Goal: Communication & Community: Answer question/provide support

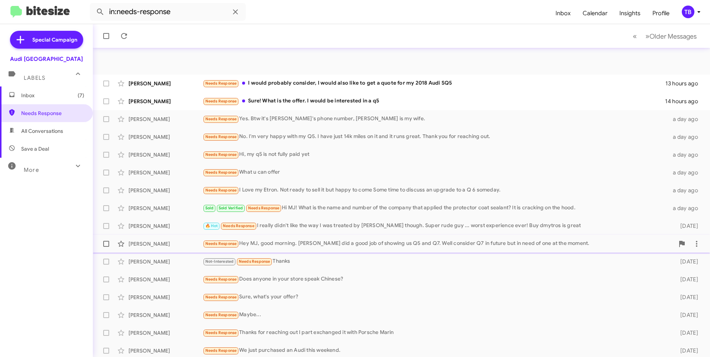
scroll to position [37, 0]
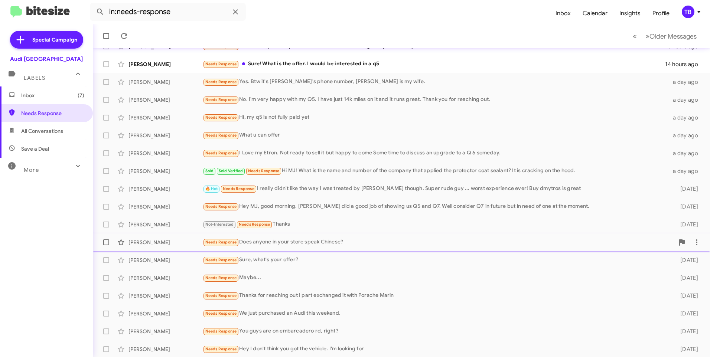
click at [406, 239] on div "Needs Response Does anyone in your store speak Chinese?" at bounding box center [439, 242] width 472 height 9
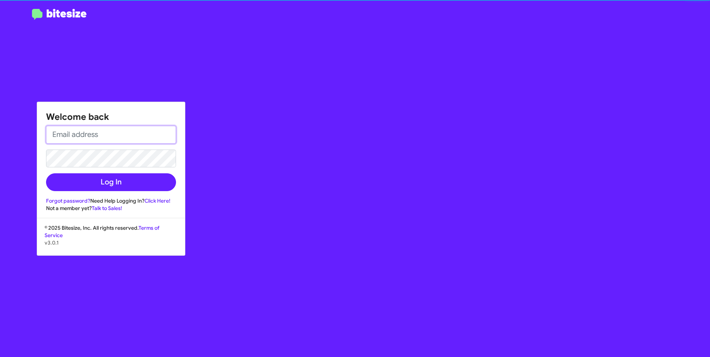
type input "[PERSON_NAME][EMAIL_ADDRESS][PERSON_NAME][DOMAIN_NAME]"
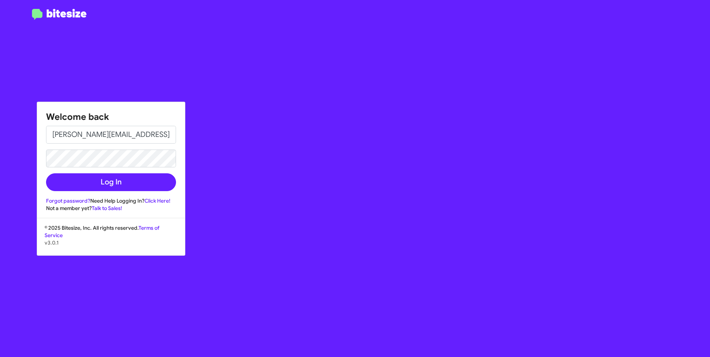
click at [116, 172] on form "[PERSON_NAME][EMAIL_ADDRESS][PERSON_NAME][DOMAIN_NAME] Log In" at bounding box center [111, 158] width 130 height 65
click at [119, 177] on button "Log In" at bounding box center [111, 182] width 130 height 18
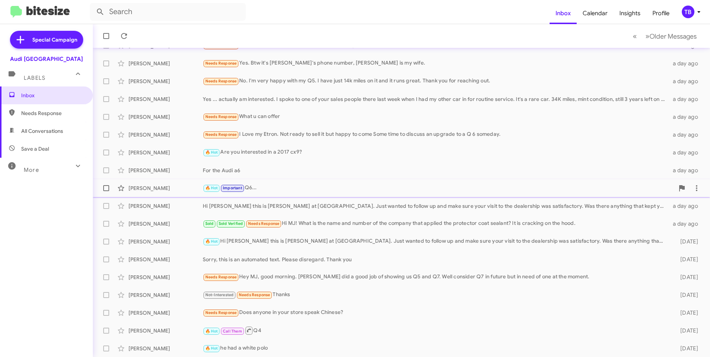
scroll to position [74, 0]
click at [41, 117] on span "Needs Response" at bounding box center [46, 113] width 93 height 18
type input "in:needs-response"
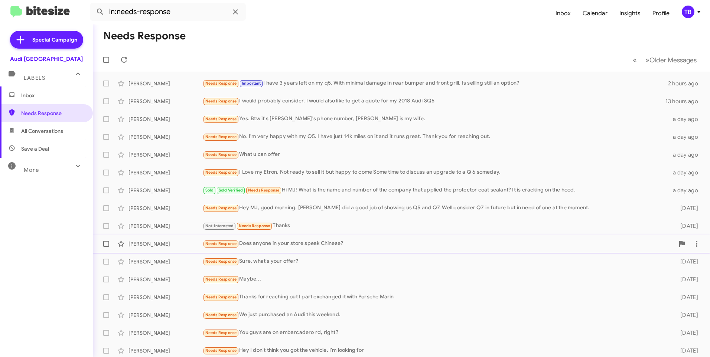
click at [314, 244] on div "Needs Response Does anyone in your store speak Chinese?" at bounding box center [439, 244] width 472 height 9
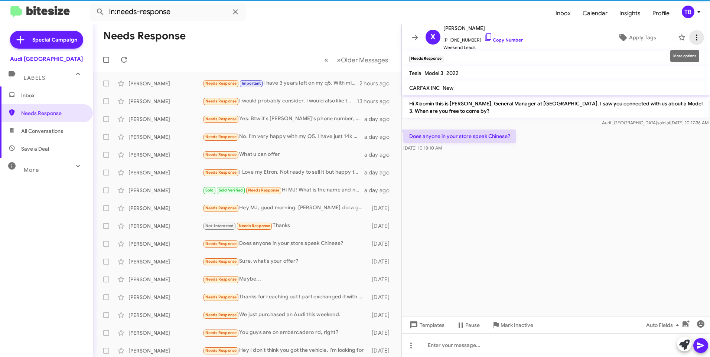
click at [692, 38] on icon at bounding box center [696, 37] width 9 height 9
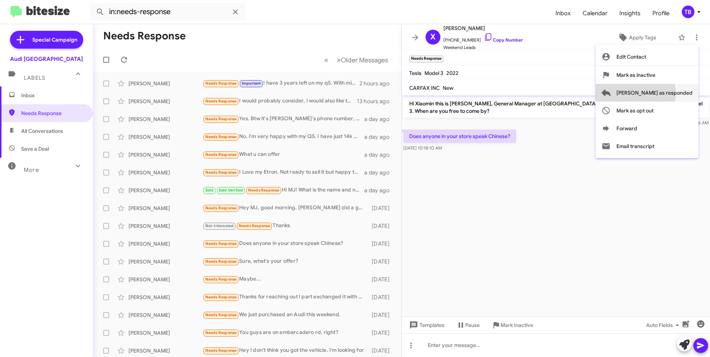
click at [665, 94] on span "Mark as responded" at bounding box center [655, 93] width 76 height 18
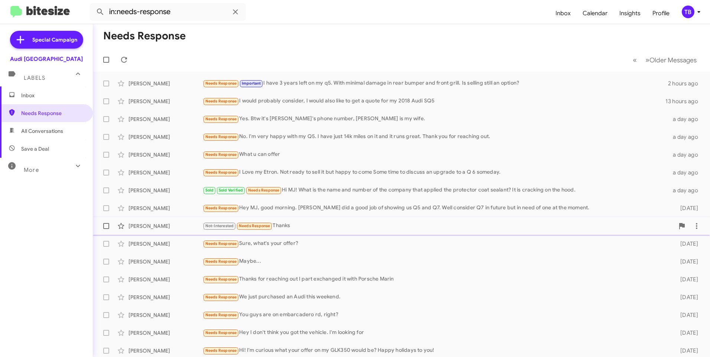
click at [311, 225] on div "Not-Interested Needs Response Thanks" at bounding box center [439, 226] width 472 height 9
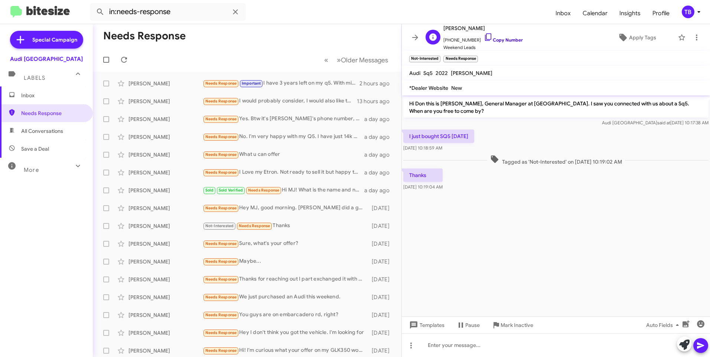
click at [485, 40] on icon at bounding box center [488, 36] width 6 height 7
click at [693, 38] on icon at bounding box center [696, 37] width 9 height 9
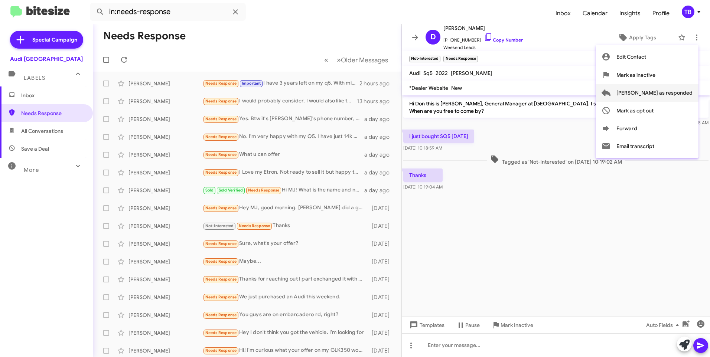
click at [666, 94] on span "Mark as responded" at bounding box center [655, 93] width 76 height 18
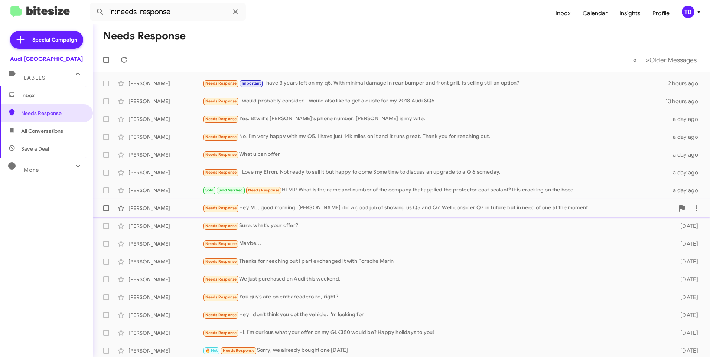
click at [323, 210] on div "Needs Response Hey MJ, good morning. David did a good job of showing us Q5 and …" at bounding box center [439, 208] width 472 height 9
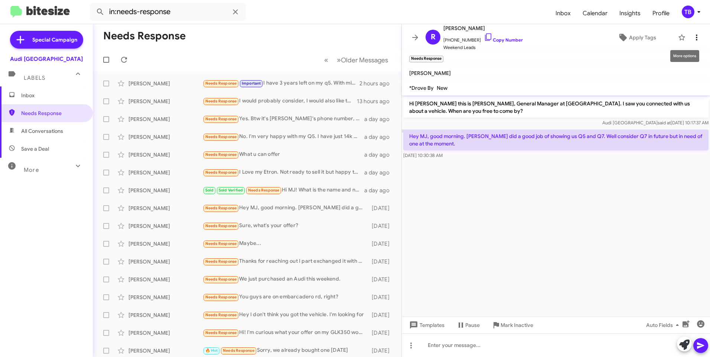
click at [690, 39] on span at bounding box center [697, 37] width 15 height 9
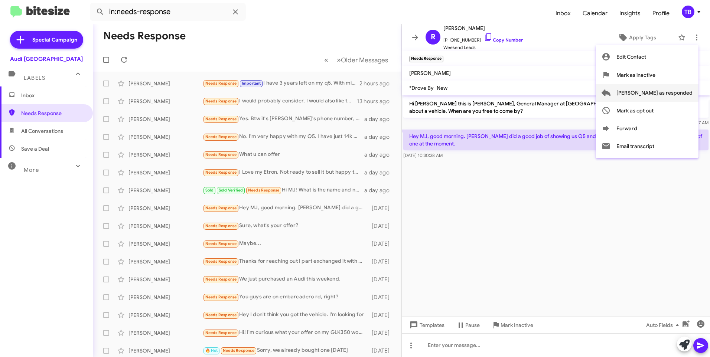
click at [663, 90] on span "Mark as responded" at bounding box center [655, 93] width 76 height 18
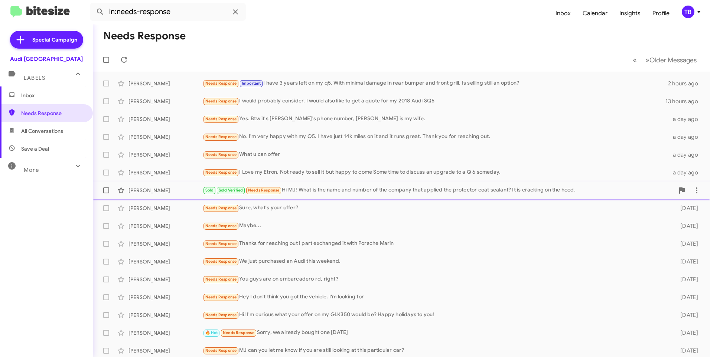
click at [324, 194] on div "Sold Sold Verified Needs Response Hi MJ! What is the name and number of the com…" at bounding box center [439, 190] width 472 height 9
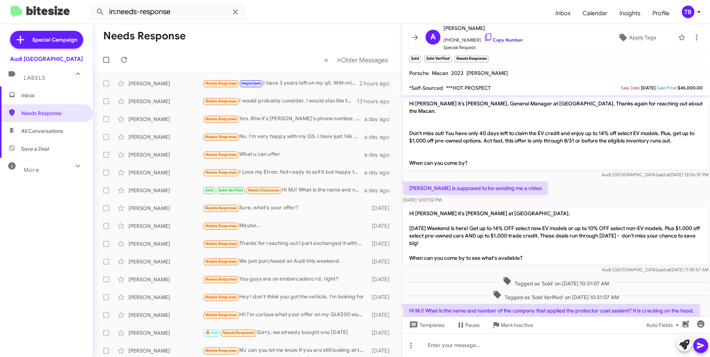
scroll to position [15, 0]
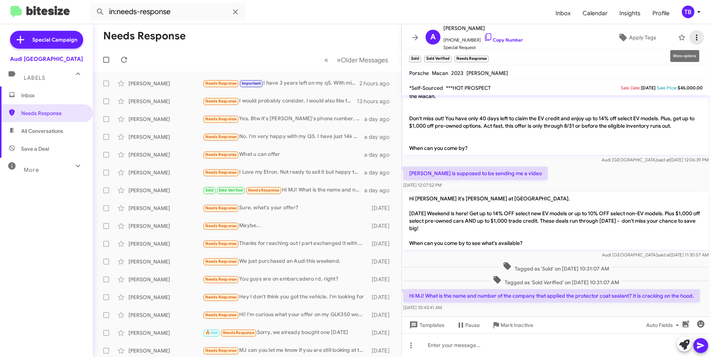
click at [694, 37] on icon at bounding box center [696, 37] width 9 height 9
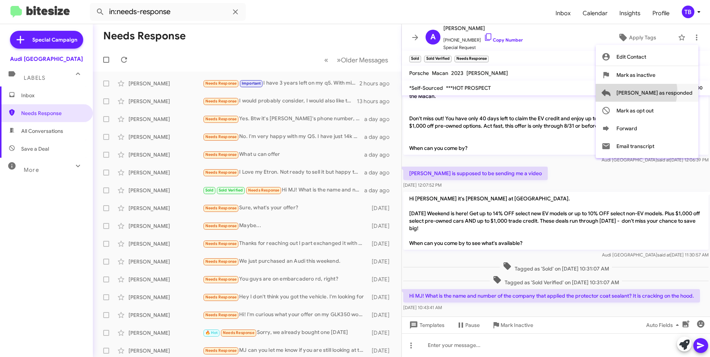
click at [666, 91] on span "Mark as responded" at bounding box center [655, 93] width 76 height 18
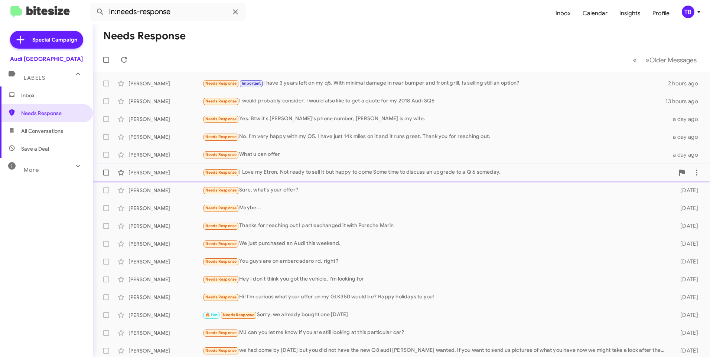
click at [300, 175] on div "Needs Response I Love my Etron. Not ready to sell it but happy to come Some tim…" at bounding box center [439, 172] width 472 height 9
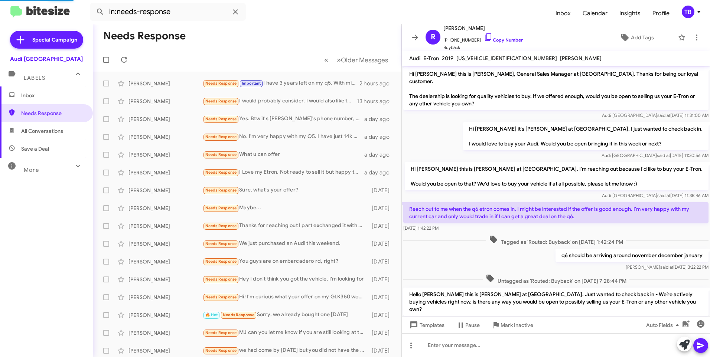
scroll to position [37, 0]
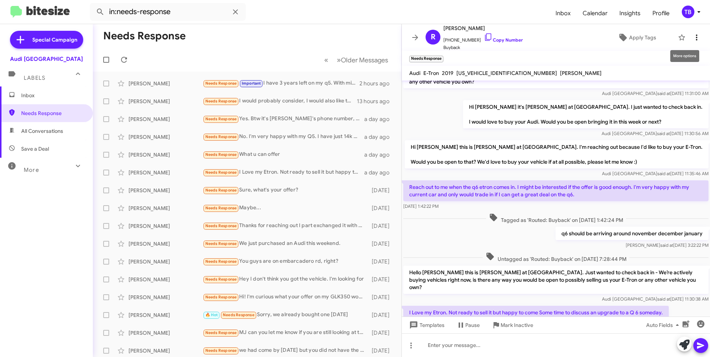
click at [693, 41] on icon at bounding box center [696, 37] width 9 height 9
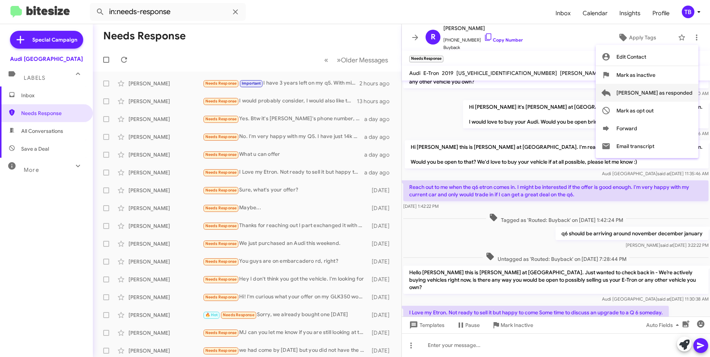
click at [685, 91] on span "Mark as responded" at bounding box center [655, 93] width 76 height 18
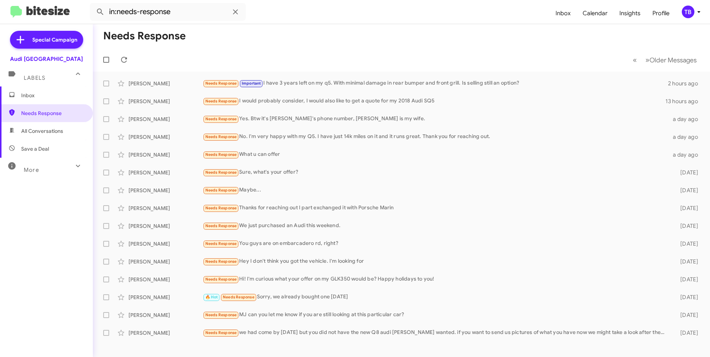
click at [37, 95] on span "Inbox" at bounding box center [52, 95] width 63 height 7
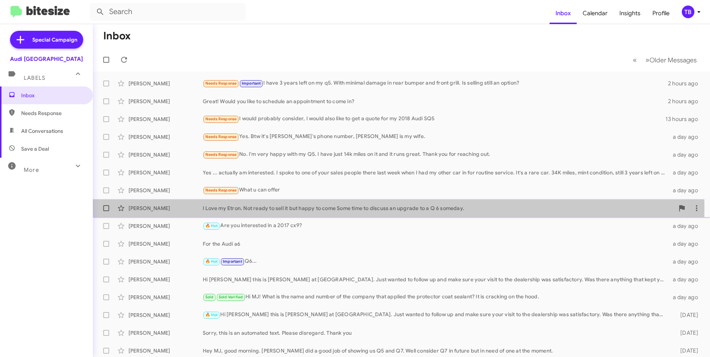
click at [224, 209] on div "I Love my Etron. Not ready to sell it but happy to come Some time to discuss an…" at bounding box center [439, 208] width 472 height 7
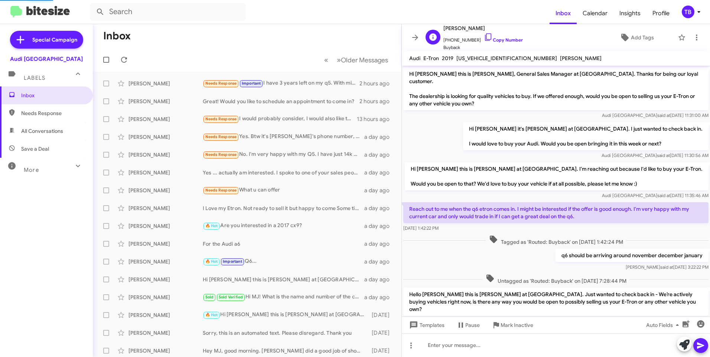
scroll to position [37, 0]
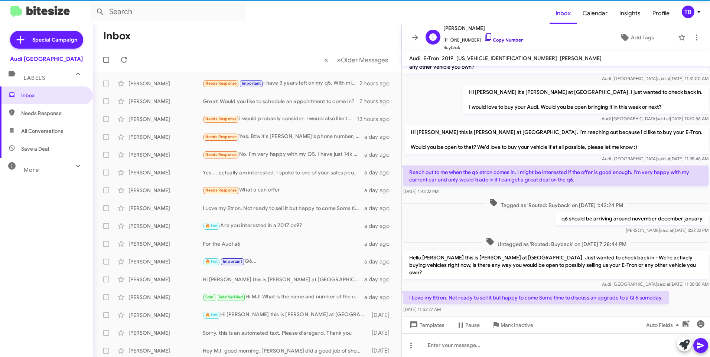
click at [484, 35] on icon at bounding box center [488, 37] width 9 height 9
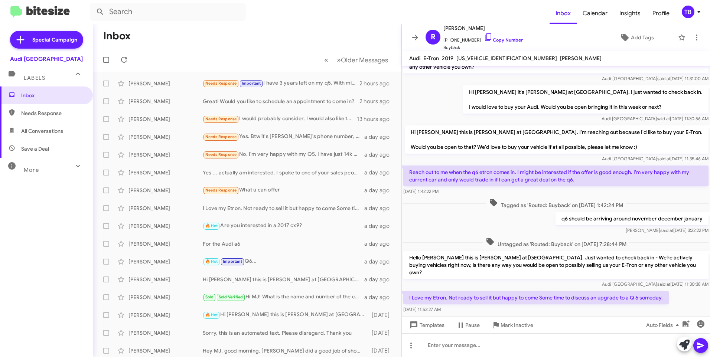
click at [33, 117] on span "Needs Response" at bounding box center [52, 113] width 63 height 7
type input "in:needs-response"
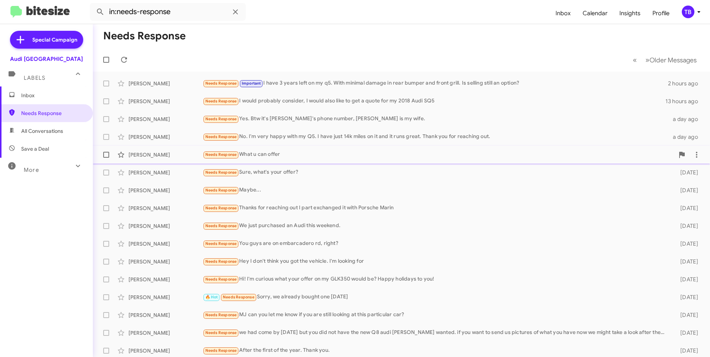
click at [301, 157] on div "Needs Response What u can offer" at bounding box center [439, 154] width 472 height 9
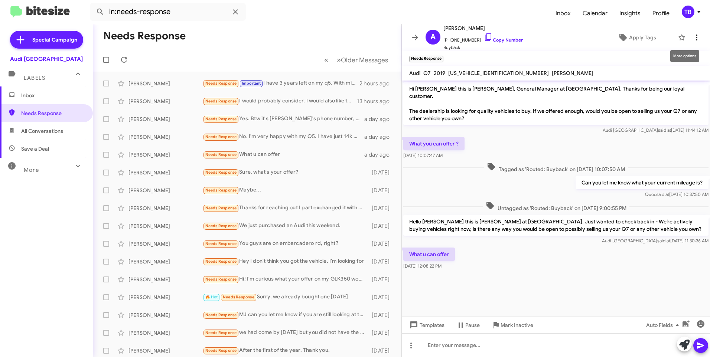
click at [695, 34] on icon at bounding box center [696, 37] width 9 height 9
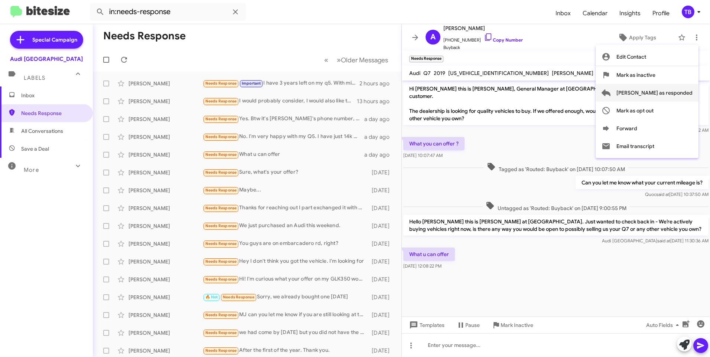
click at [690, 89] on span "Mark as responded" at bounding box center [655, 93] width 76 height 18
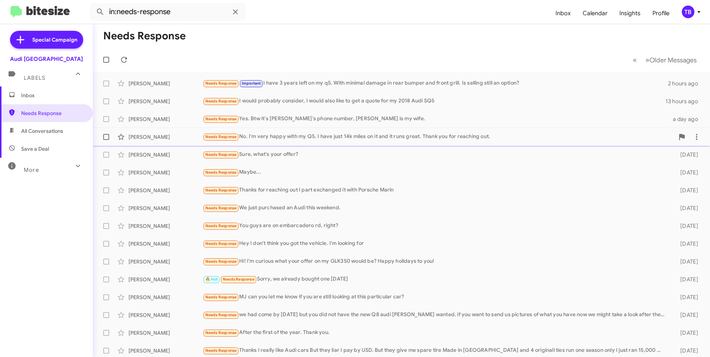
click at [303, 142] on div "Marino Menchini Needs Response No. I'm very happy with my Q5. I have just 14k m…" at bounding box center [402, 137] width 606 height 15
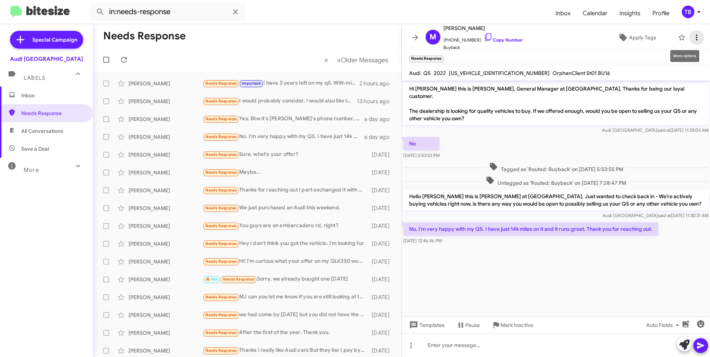
click at [690, 42] on button at bounding box center [697, 37] width 15 height 15
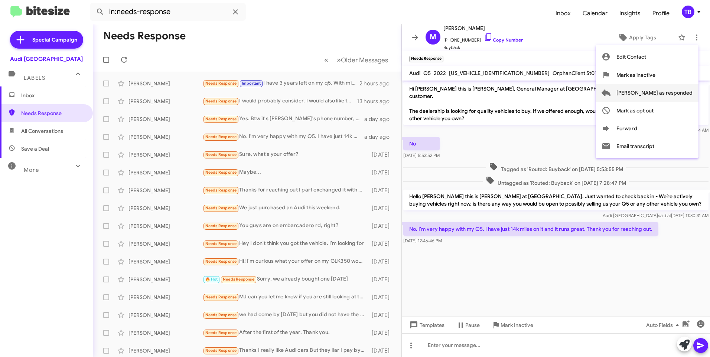
click at [664, 99] on span "Mark as responded" at bounding box center [655, 93] width 76 height 18
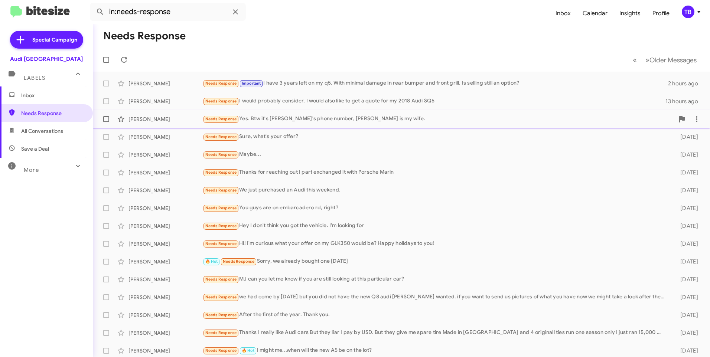
click at [258, 111] on span "Laura Lippold Needs Response Yes. Btw it's Sergio's phone number, Laura is my w…" at bounding box center [401, 119] width 617 height 18
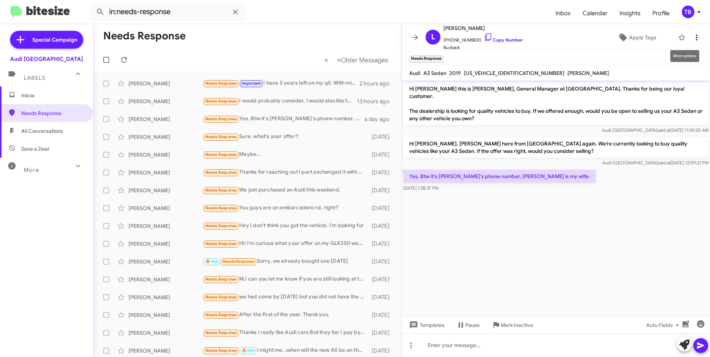
click at [690, 43] on button at bounding box center [697, 37] width 15 height 15
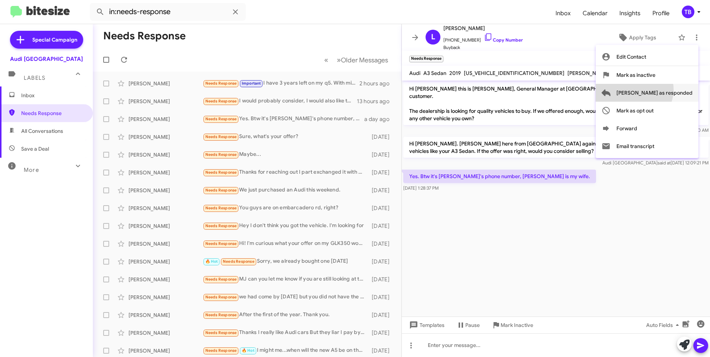
click at [664, 90] on span "Mark as responded" at bounding box center [655, 93] width 76 height 18
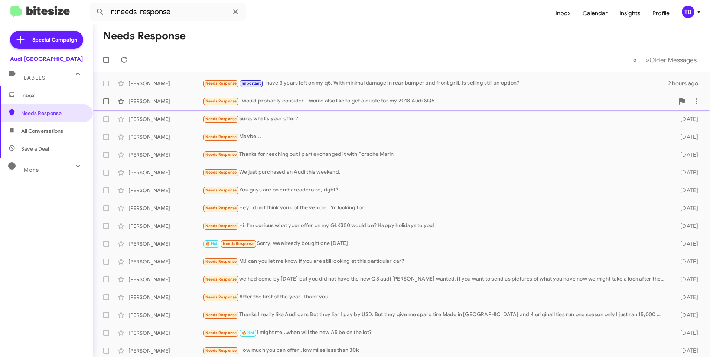
click at [298, 95] on div "Jason Jones Needs Response I would probably consider, I would also like to get …" at bounding box center [402, 101] width 606 height 15
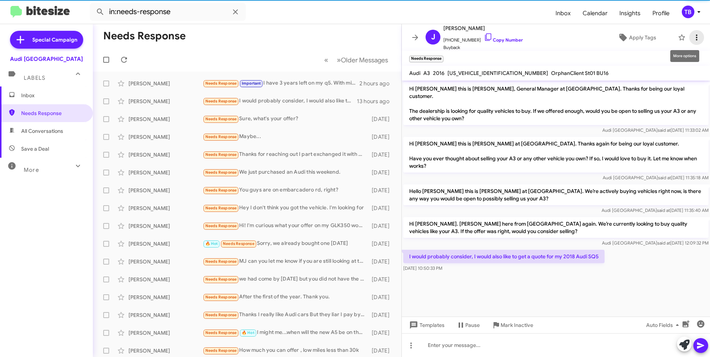
click at [692, 40] on icon at bounding box center [696, 37] width 9 height 9
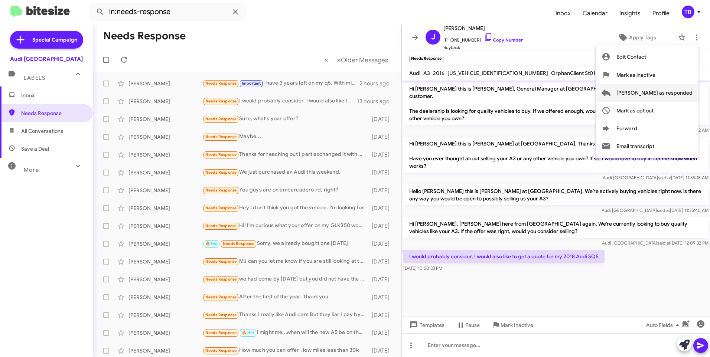
click at [661, 90] on span "Mark as responded" at bounding box center [655, 93] width 76 height 18
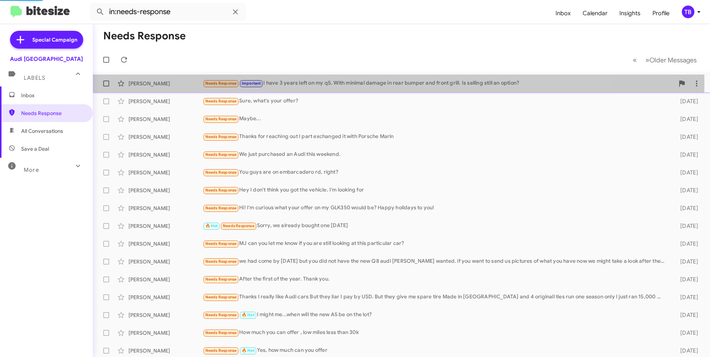
click at [328, 84] on div "Needs Response Important I have 3 years left on my q5. With minimal damage in r…" at bounding box center [439, 83] width 472 height 9
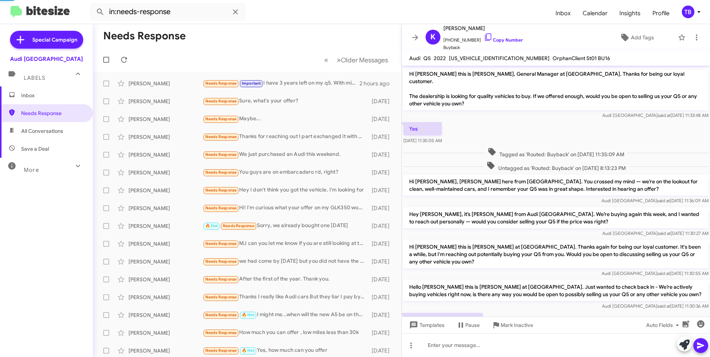
scroll to position [84, 0]
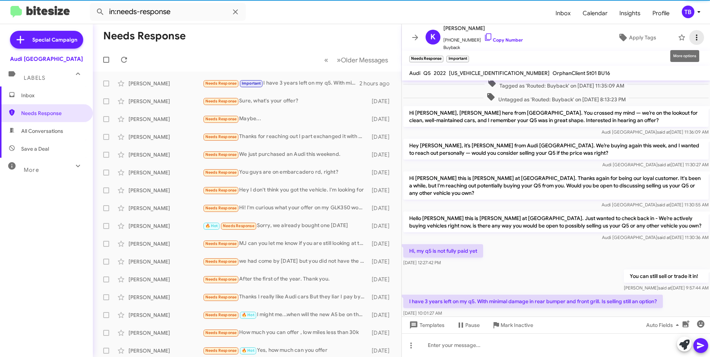
click at [692, 41] on icon at bounding box center [696, 37] width 9 height 9
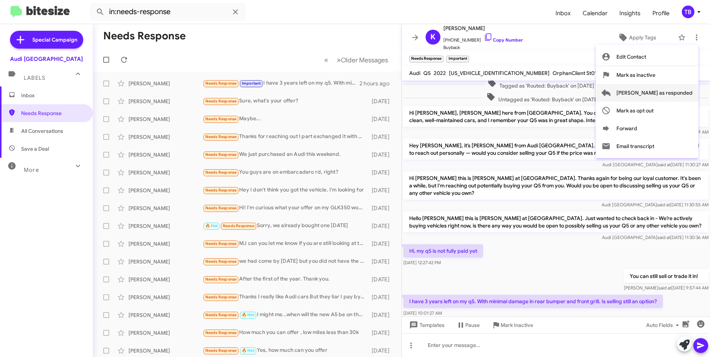
click at [682, 93] on span "Mark as responded" at bounding box center [655, 93] width 76 height 18
